Goal: Task Accomplishment & Management: Manage account settings

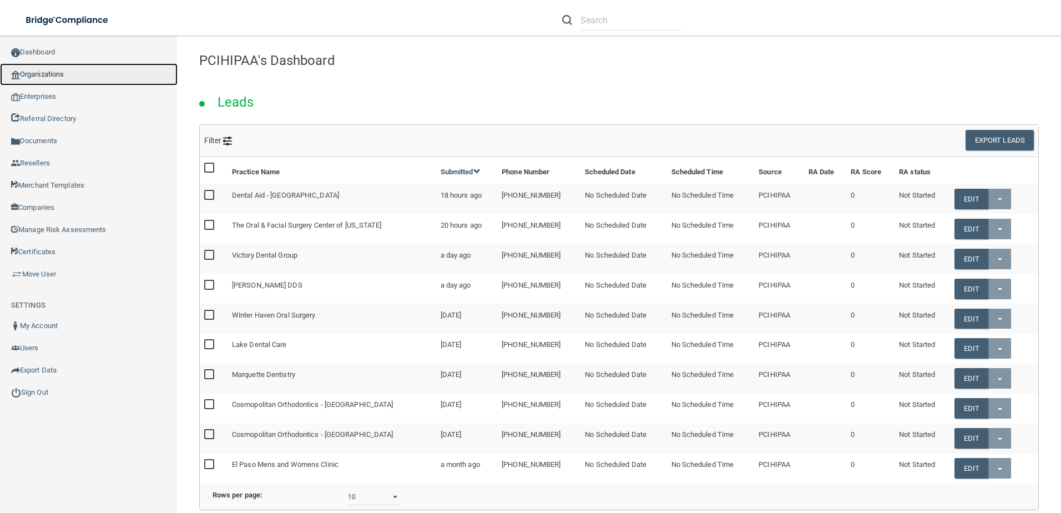
click at [82, 65] on link "Organizations" at bounding box center [88, 74] width 177 height 22
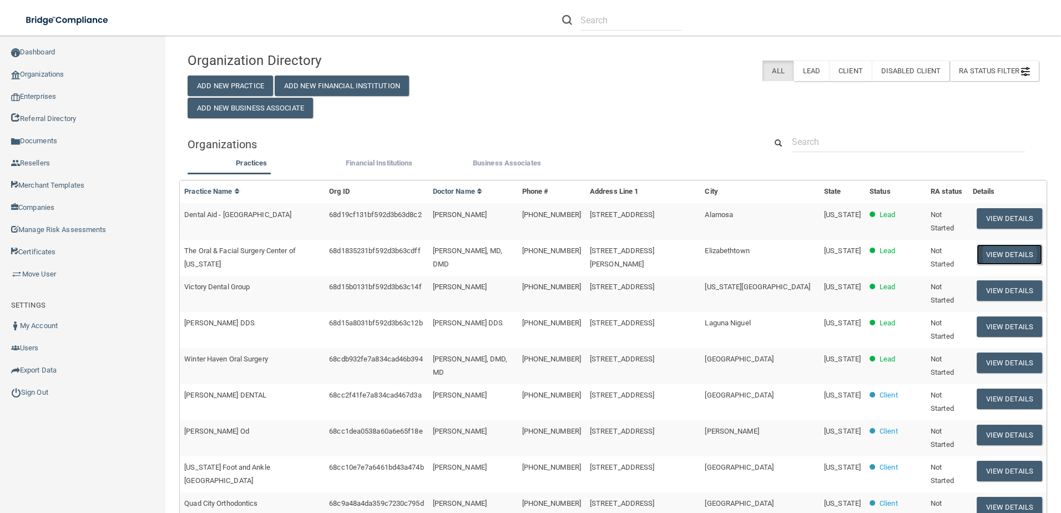
click at [982, 247] on button "View Details" at bounding box center [1008, 254] width 65 height 21
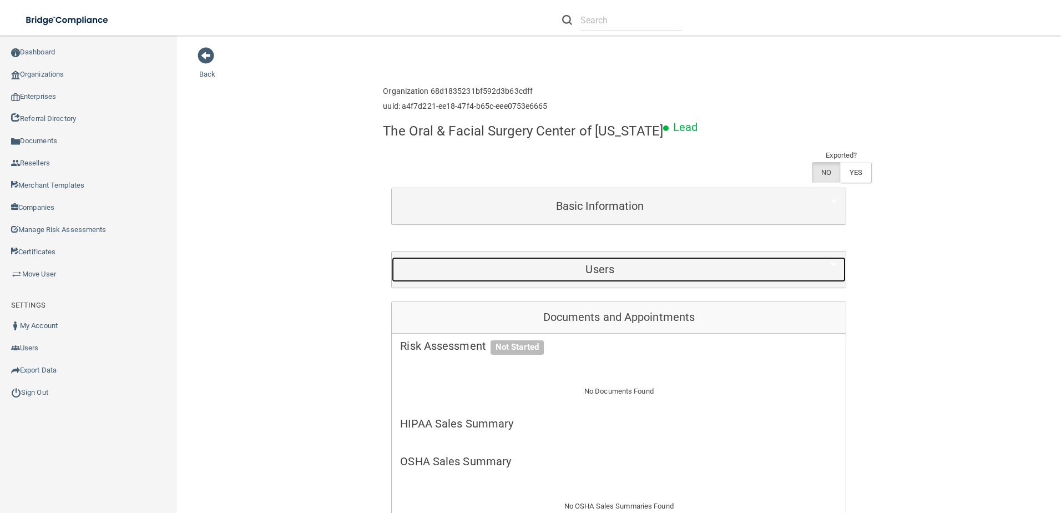
click at [600, 262] on div "Users" at bounding box center [600, 269] width 416 height 25
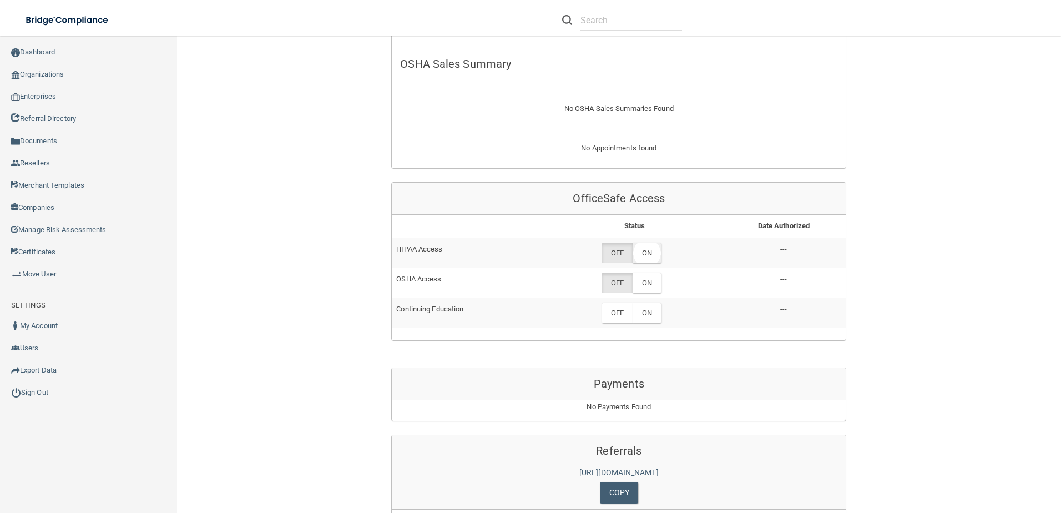
scroll to position [499, 0]
click at [635, 242] on label "ON" at bounding box center [646, 252] width 28 height 21
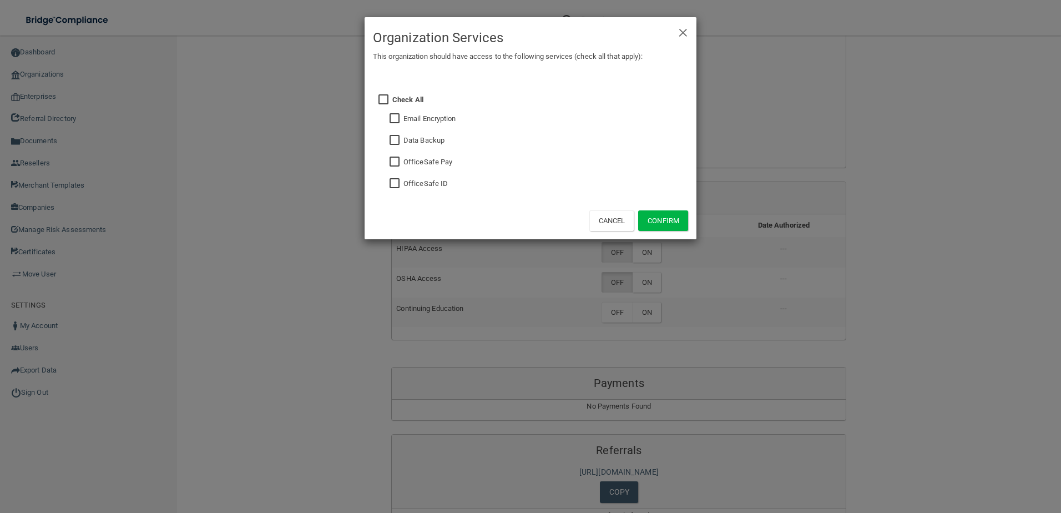
click at [398, 186] on input "checkbox" at bounding box center [395, 183] width 13 height 9
checkbox input "true"
click at [644, 216] on button "Confirm" at bounding box center [663, 220] width 50 height 21
click at [648, 268] on div "× Close Organization Services This organization should have access to the follo…" at bounding box center [530, 256] width 1061 height 513
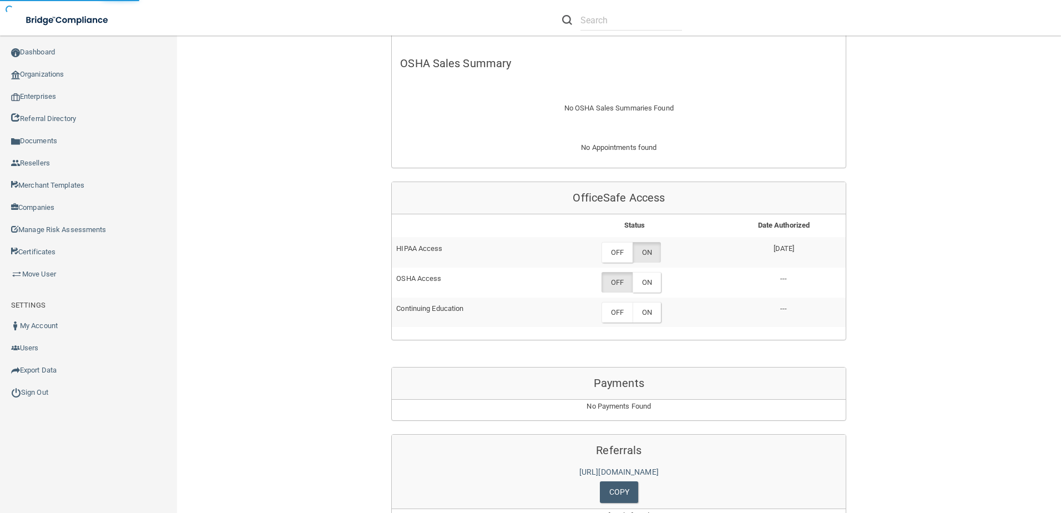
click at [647, 272] on label "ON" at bounding box center [646, 282] width 28 height 21
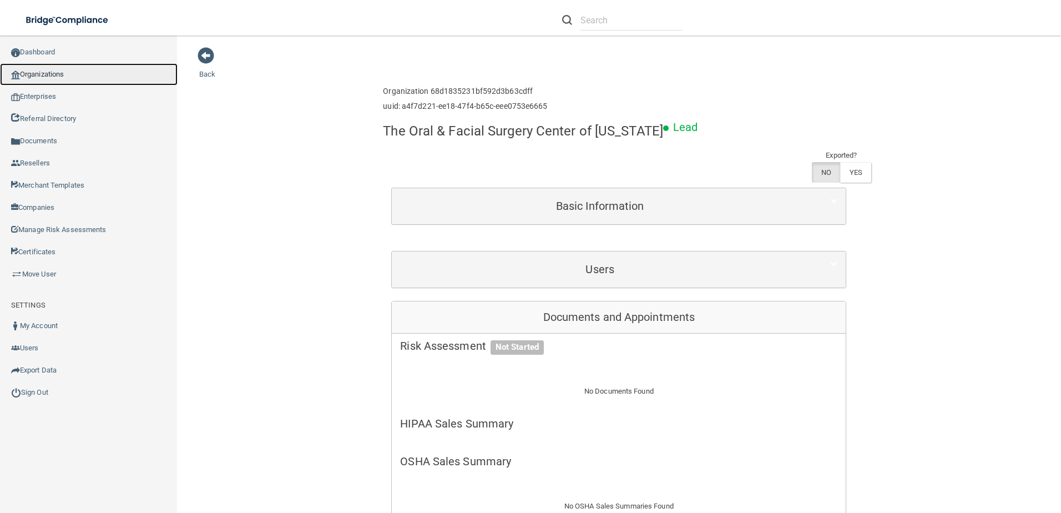
click at [44, 69] on link "Organizations" at bounding box center [88, 74] width 177 height 22
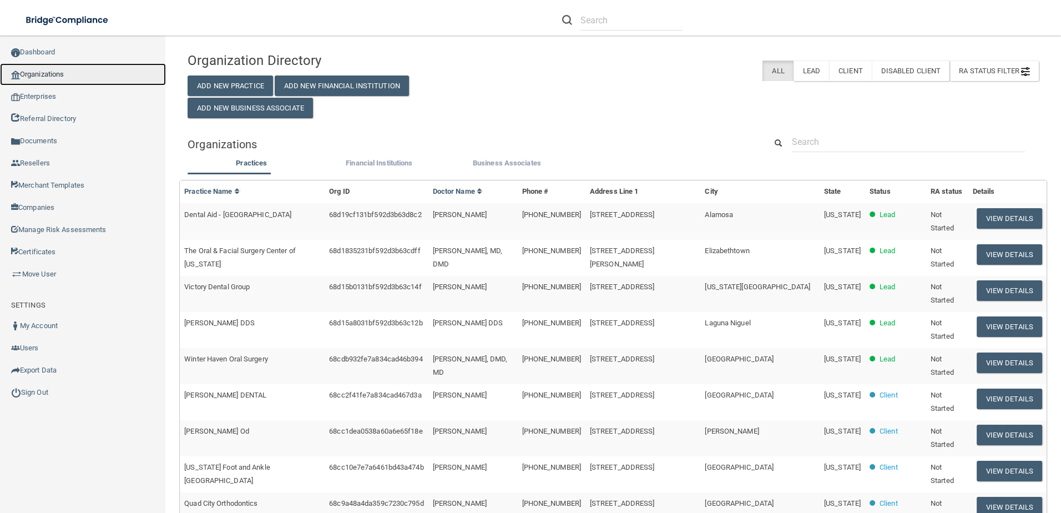
click at [78, 70] on link "Organizations" at bounding box center [83, 74] width 166 height 22
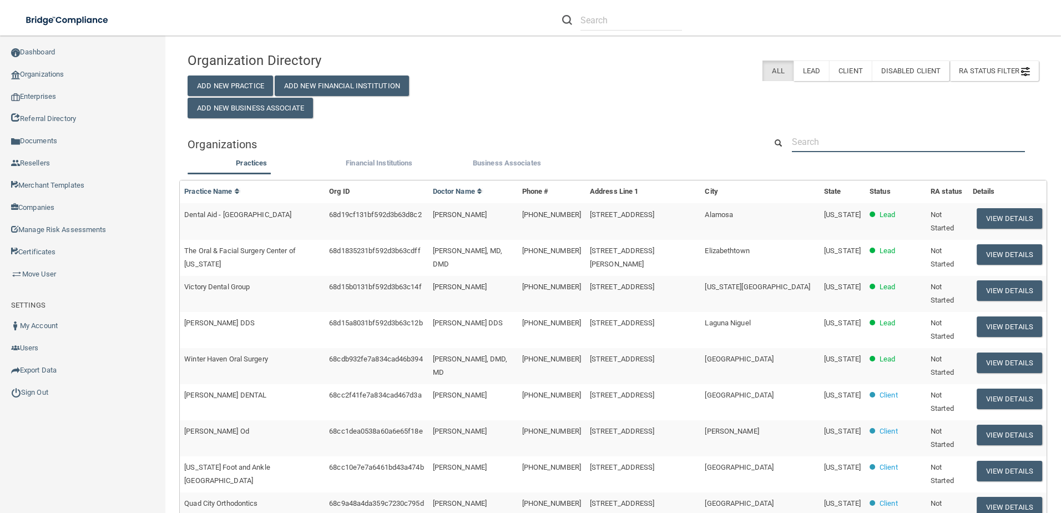
click at [849, 144] on input "text" at bounding box center [908, 141] width 233 height 21
paste input "Family Dental Care of Massapequa"
type input "Family Dental Care of Massapequa"
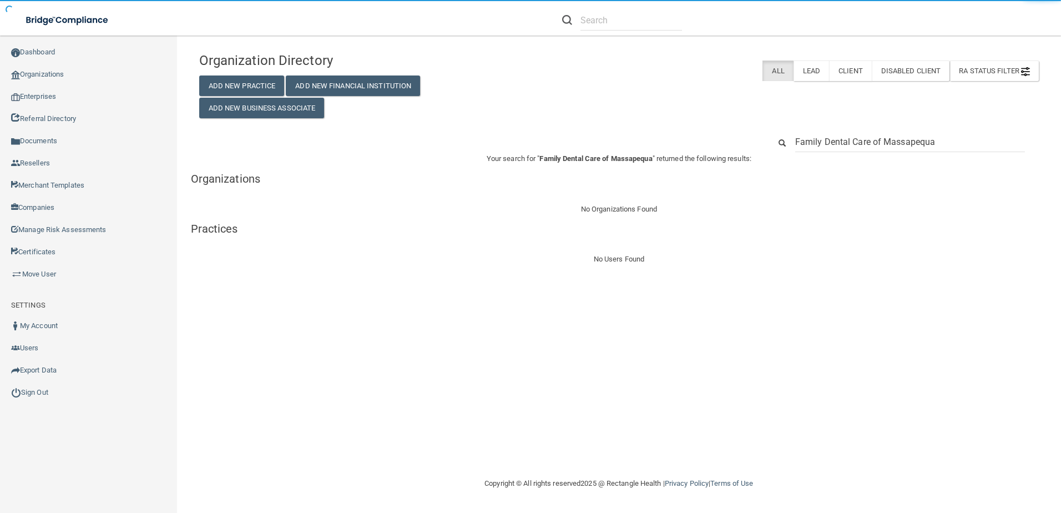
drag, startPoint x: 938, startPoint y: 136, endPoint x: 886, endPoint y: 143, distance: 52.5
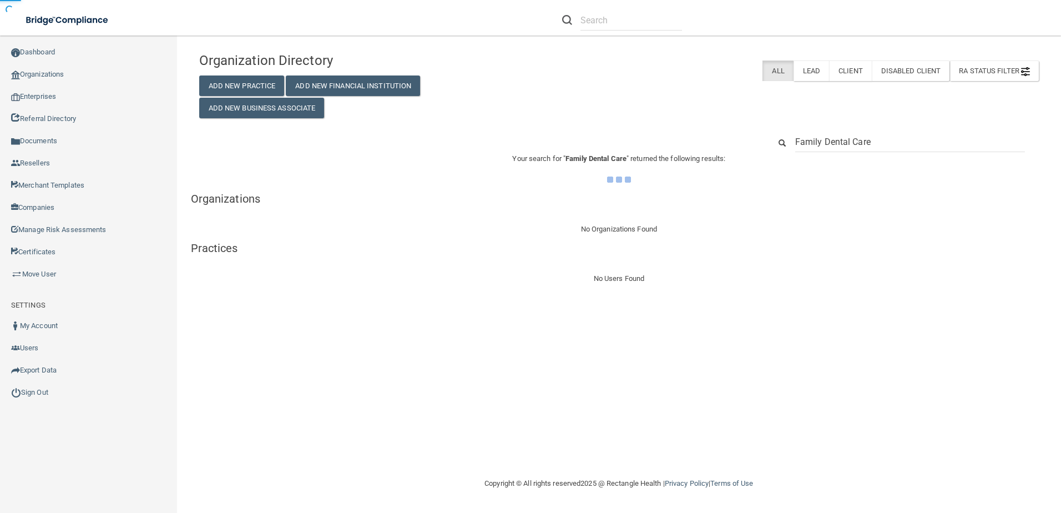
type input "Family Dental Care"
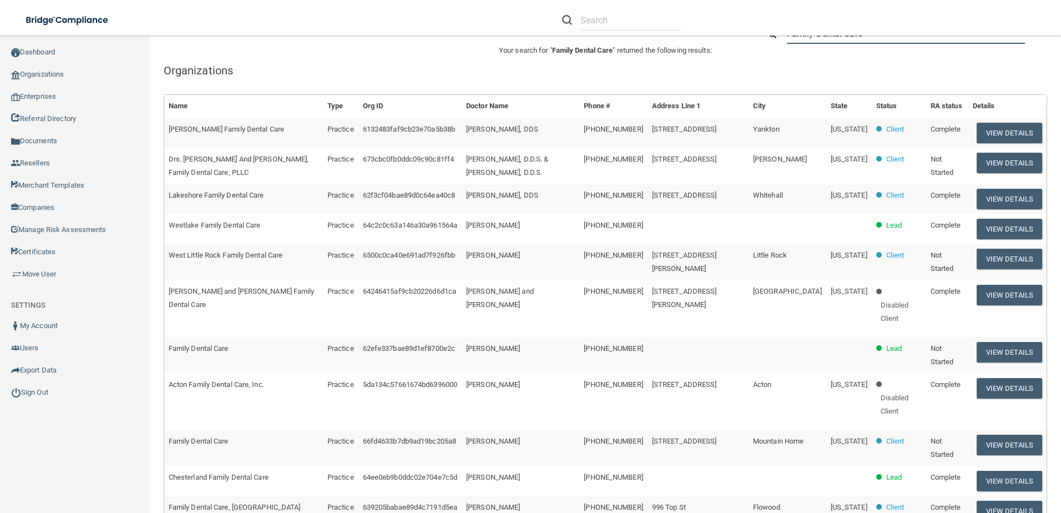
scroll to position [441, 0]
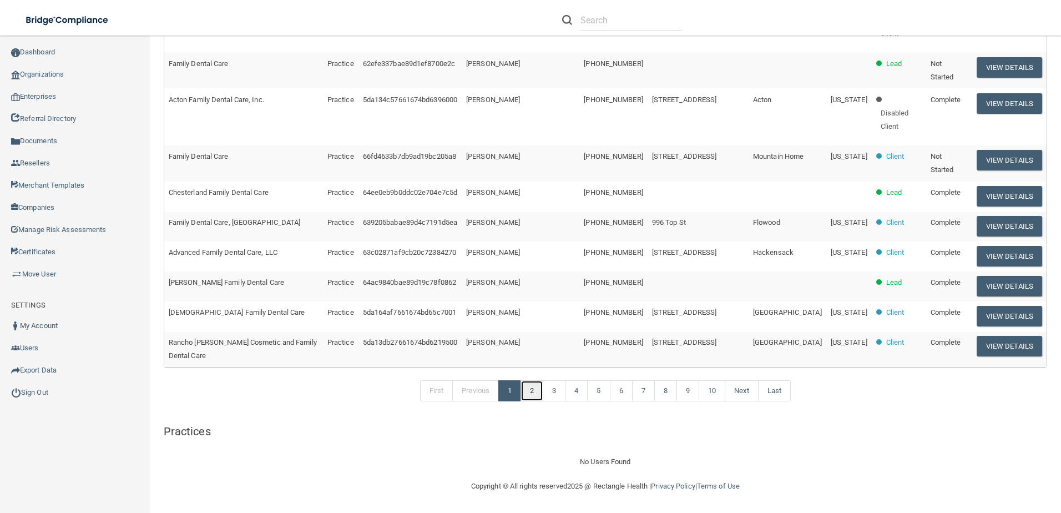
click at [532, 391] on link "2" at bounding box center [531, 390] width 23 height 21
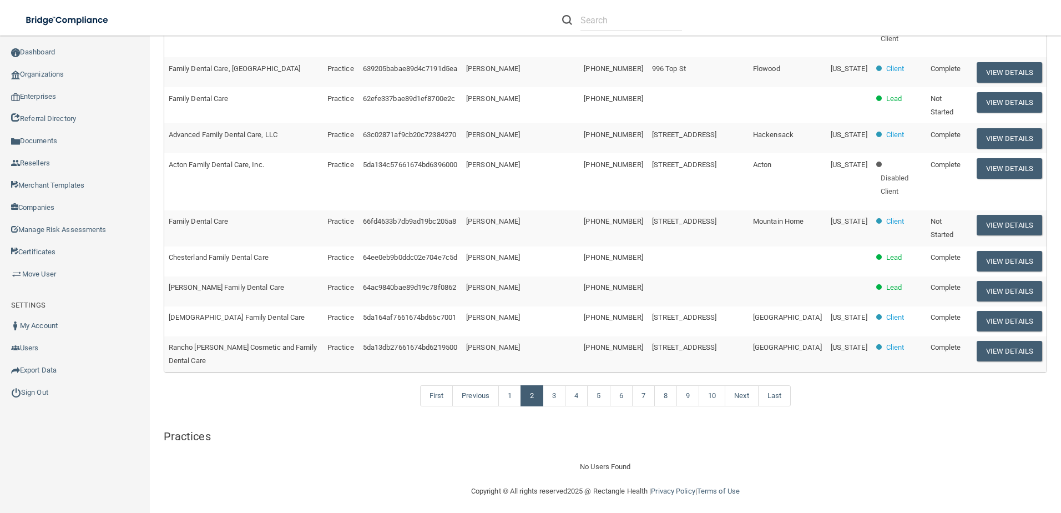
scroll to position [388, 0]
click at [557, 405] on link "3" at bounding box center [553, 394] width 23 height 21
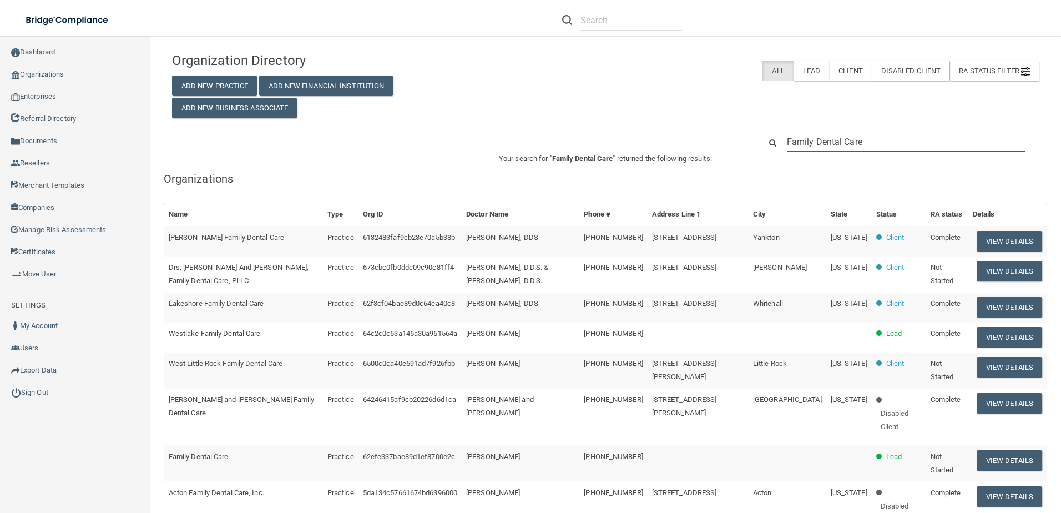
drag, startPoint x: 874, startPoint y: 137, endPoint x: 709, endPoint y: 113, distance: 167.0
click at [710, 114] on div "Organization Directory Add New Practice Add New Financial Institution Add New B…" at bounding box center [605, 454] width 866 height 814
paste input "516) 541-7600"
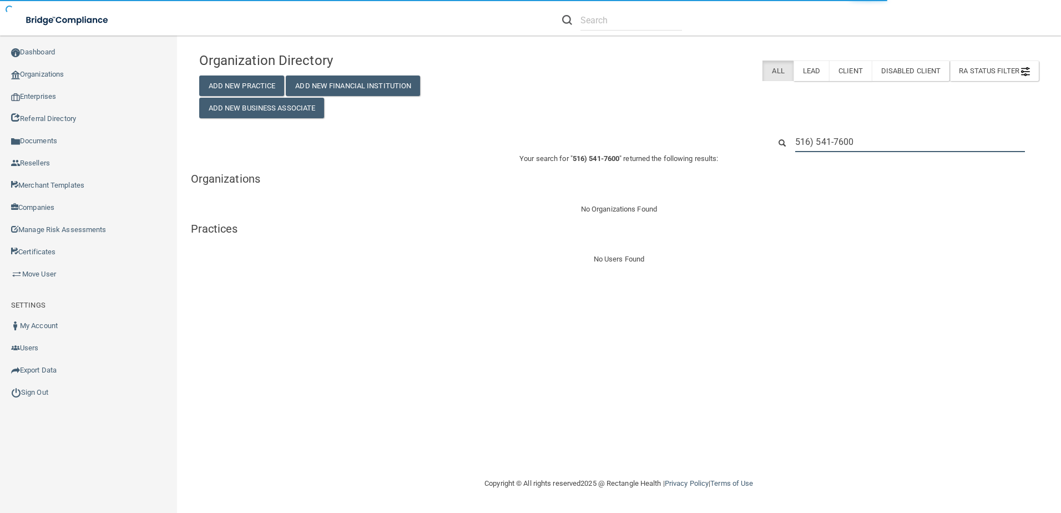
type input "516) 541-7600"
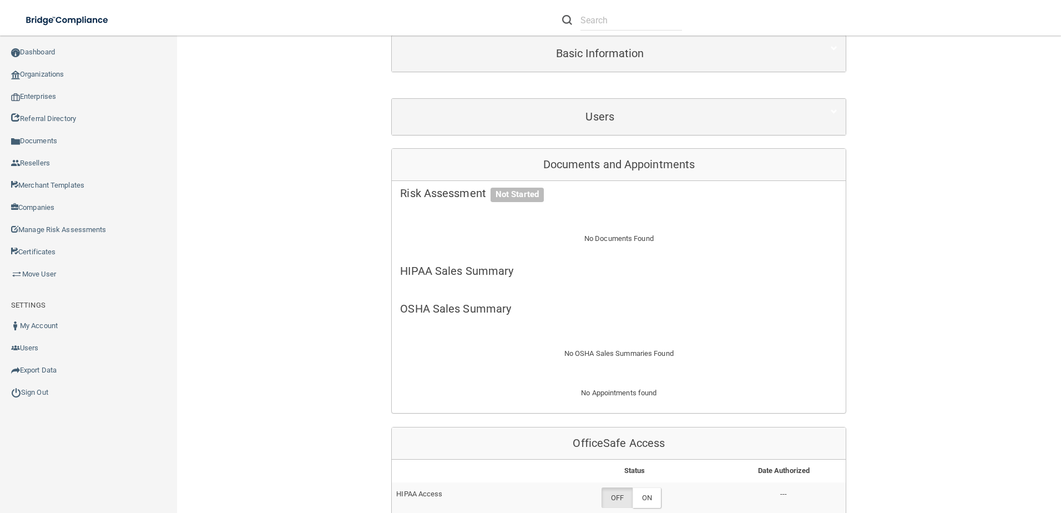
scroll to position [277, 0]
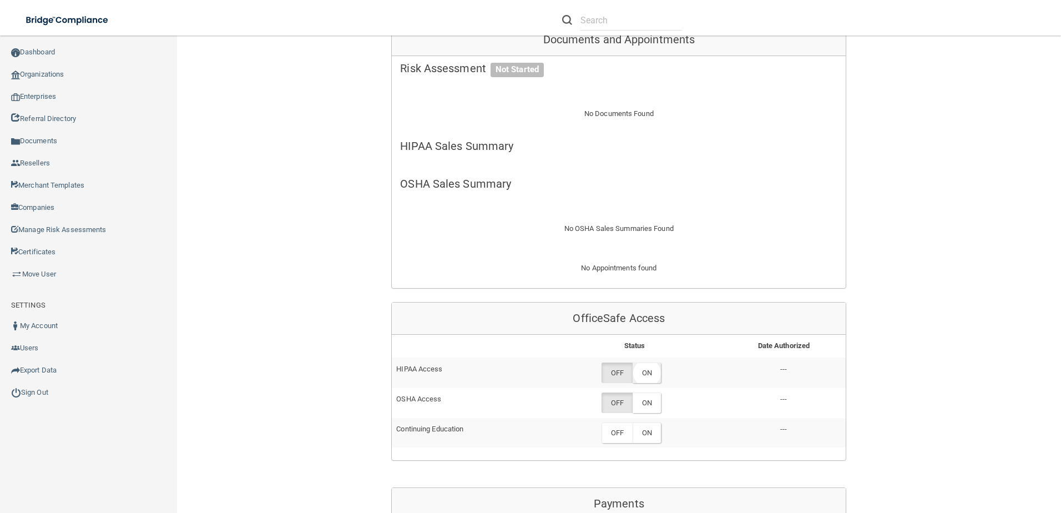
click at [656, 376] on label "ON" at bounding box center [646, 372] width 28 height 21
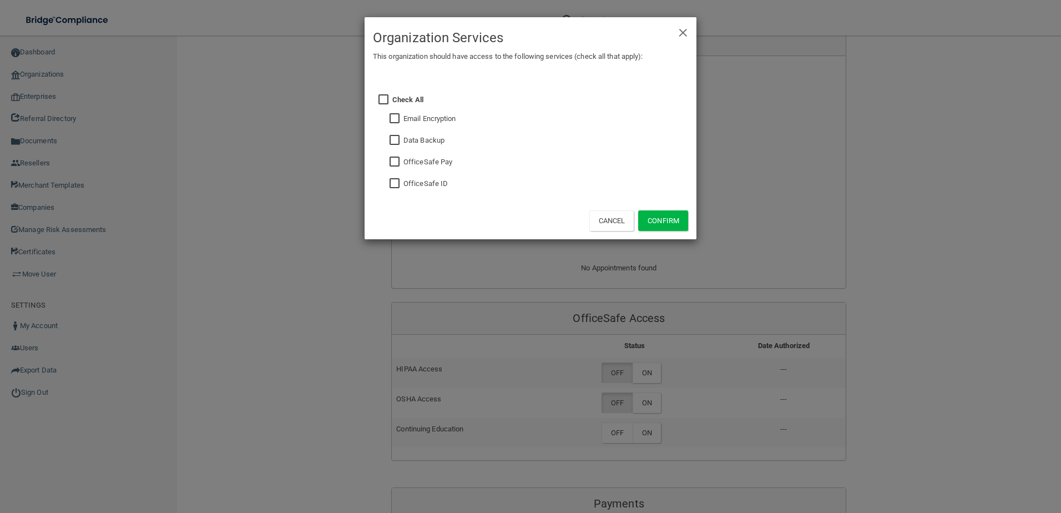
click at [397, 188] on input "checkbox" at bounding box center [395, 183] width 13 height 9
checkbox input "true"
click at [662, 224] on button "Confirm" at bounding box center [663, 220] width 50 height 21
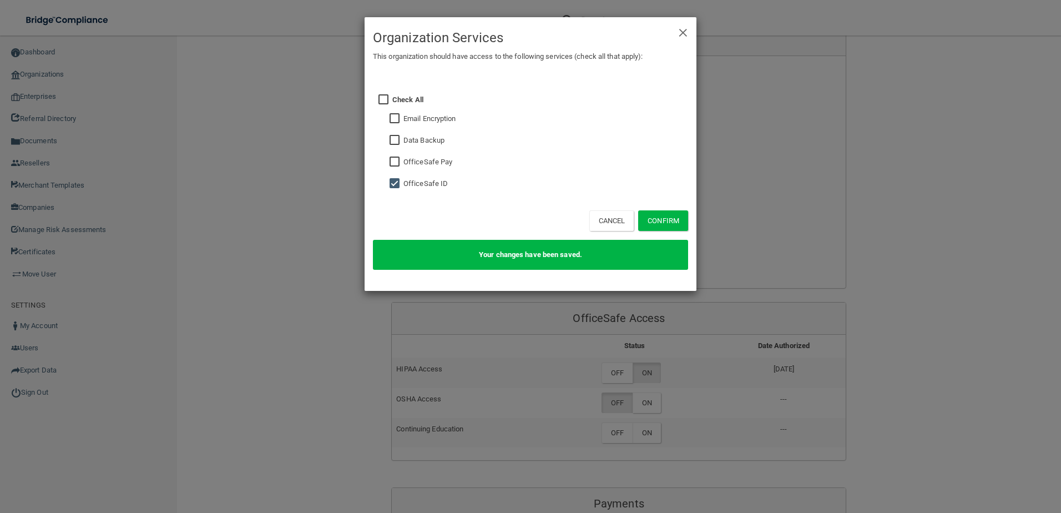
click at [1007, 272] on div "× Close Organization Services This organization should have access to the follo…" at bounding box center [530, 256] width 1061 height 513
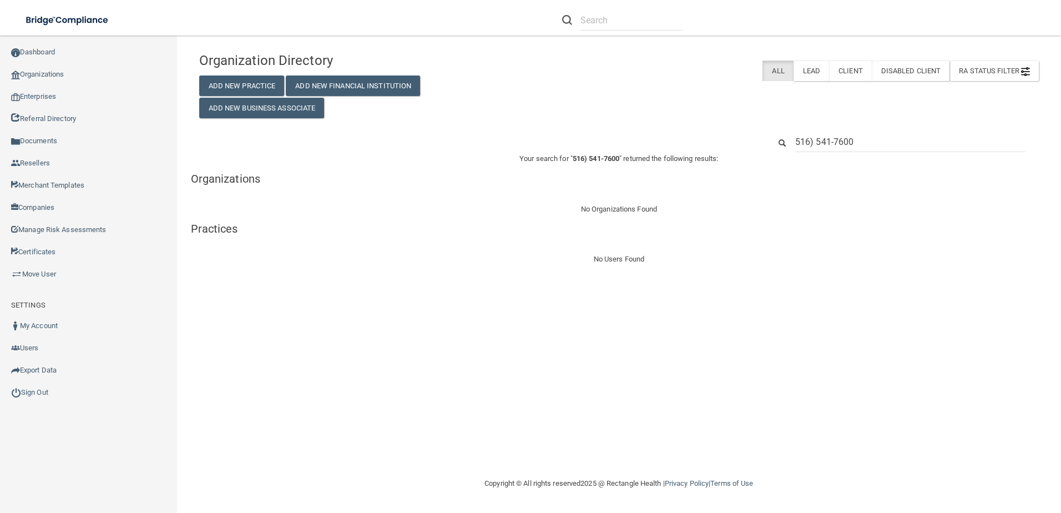
click at [836, 137] on input "516) 541-7600" at bounding box center [910, 141] width 230 height 21
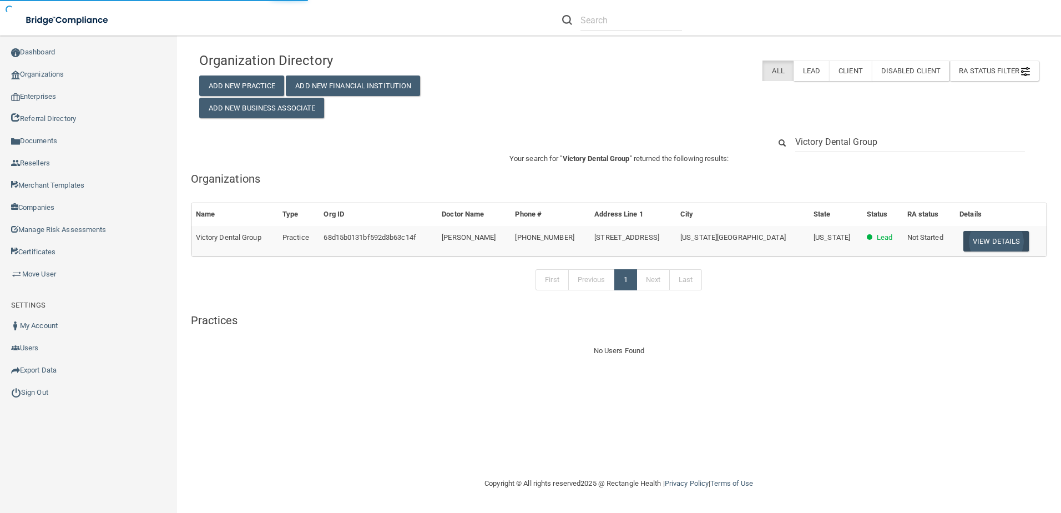
type input "Victory Dental Group"
click at [965, 240] on button "View Details" at bounding box center [995, 241] width 65 height 21
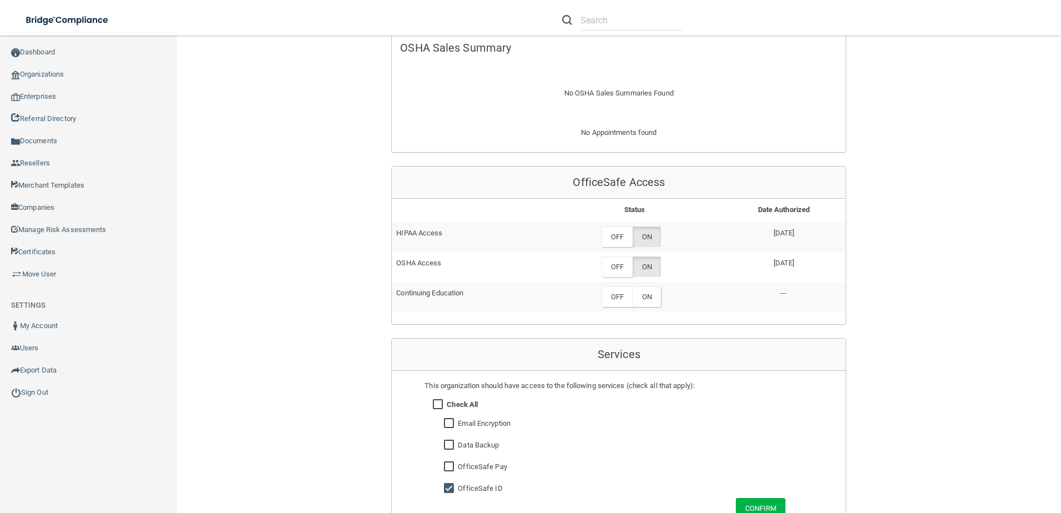
scroll to position [388, 0]
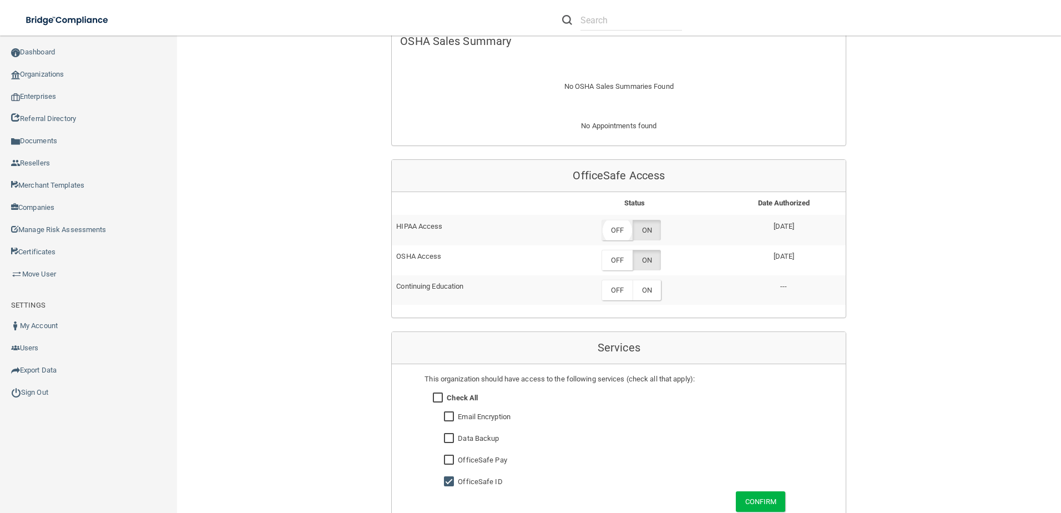
click at [620, 235] on label "OFF" at bounding box center [616, 230] width 31 height 21
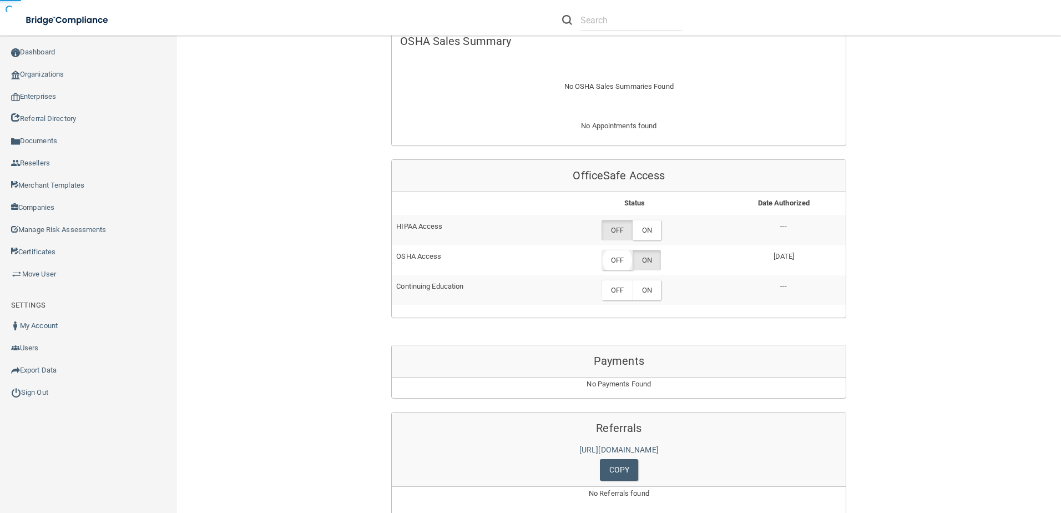
click at [618, 257] on label "OFF" at bounding box center [616, 260] width 31 height 21
